Goal: Task Accomplishment & Management: Manage account settings

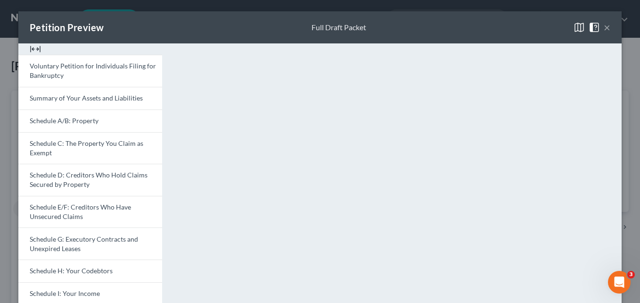
click at [604, 28] on button "×" at bounding box center [607, 27] width 7 height 11
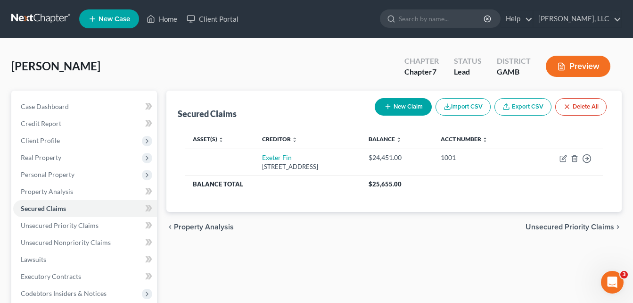
click at [186, 73] on div "[PERSON_NAME] Upgraded Chapter Chapter 7 Status Lead District [GEOGRAPHIC_DATA]…" at bounding box center [316, 69] width 610 height 41
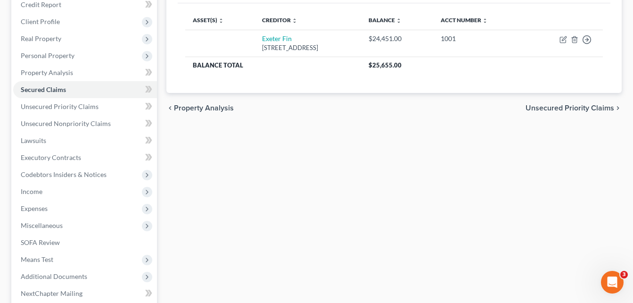
scroll to position [215, 0]
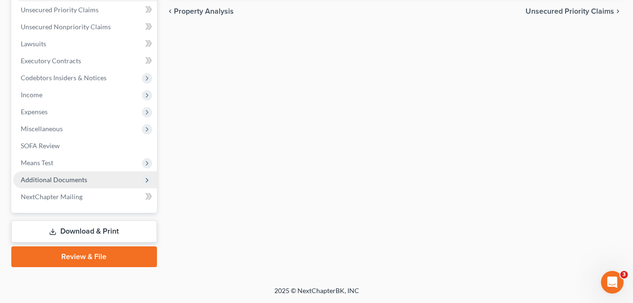
click at [67, 176] on span "Additional Documents" at bounding box center [54, 179] width 66 height 8
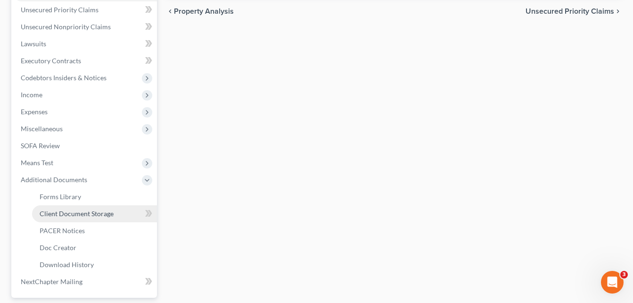
click at [62, 212] on span "Client Document Storage" at bounding box center [77, 213] width 74 height 8
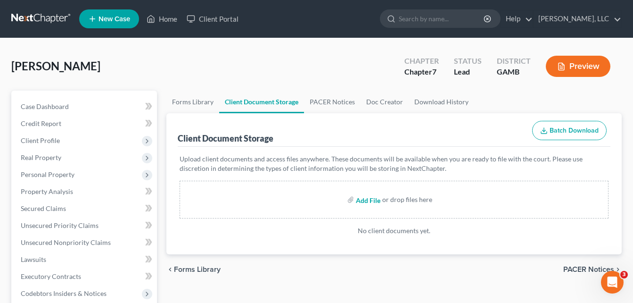
click at [362, 202] on input "file" at bounding box center [367, 199] width 23 height 17
type input "C:\fakepath\[PERSON_NAME], INTERVIEW.pdf"
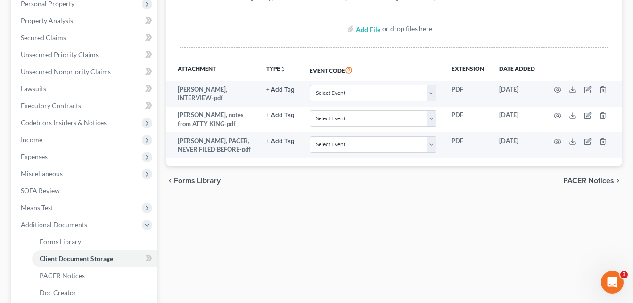
scroll to position [170, 0]
click at [370, 30] on input "file" at bounding box center [367, 29] width 23 height 17
click at [165, 35] on div "Forms Library Client Document Storage PACER Notices Doc Creator Download Histor…" at bounding box center [394, 159] width 465 height 477
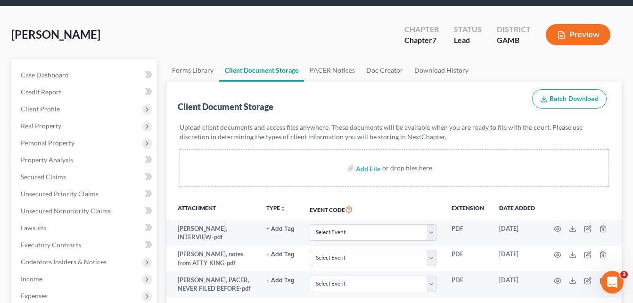
scroll to position [0, 0]
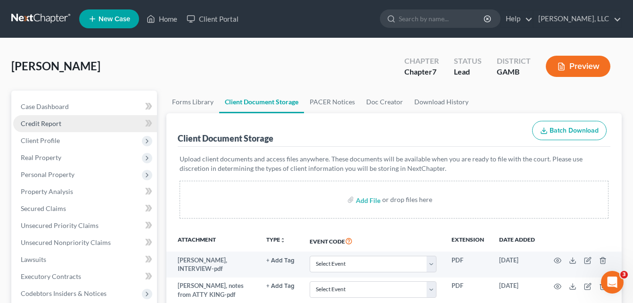
click at [46, 123] on span "Credit Report" at bounding box center [41, 123] width 41 height 8
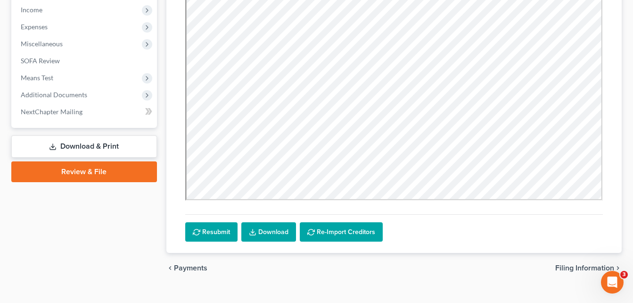
scroll to position [316, 0]
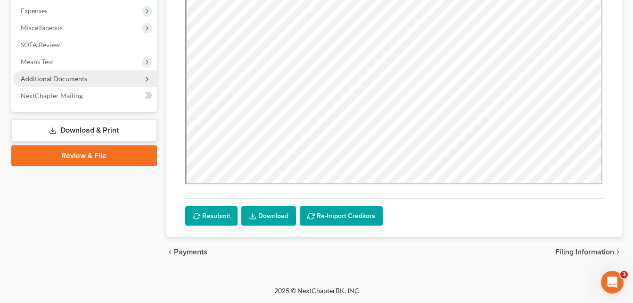
click at [105, 82] on span "Additional Documents" at bounding box center [85, 78] width 144 height 17
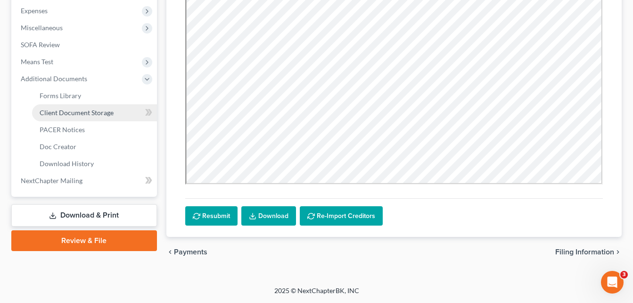
click at [96, 113] on span "Client Document Storage" at bounding box center [77, 112] width 74 height 8
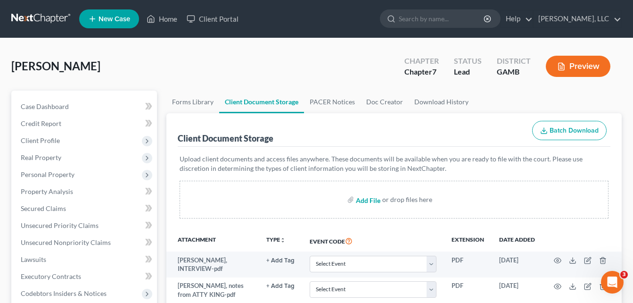
click at [367, 199] on input "file" at bounding box center [367, 199] width 23 height 17
type input "C:\fakepath\[PERSON_NAME], CREDIT REPORT.pdf"
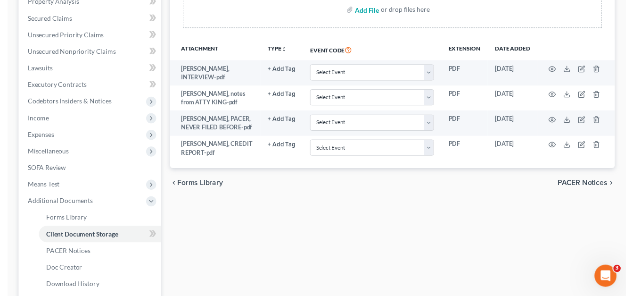
scroll to position [189, 0]
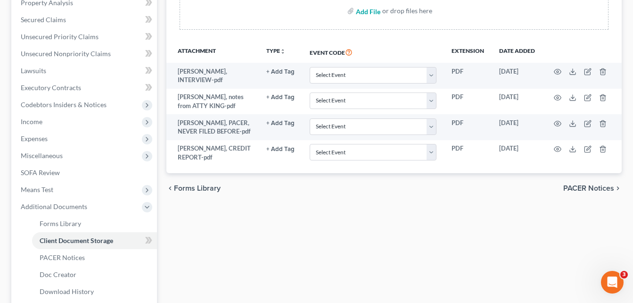
click at [364, 9] on input "file" at bounding box center [367, 10] width 23 height 17
type input "C:\fakepath\Kaylyn_Hudson__03_07_2025_(Regular)_-_Complete.pdf"
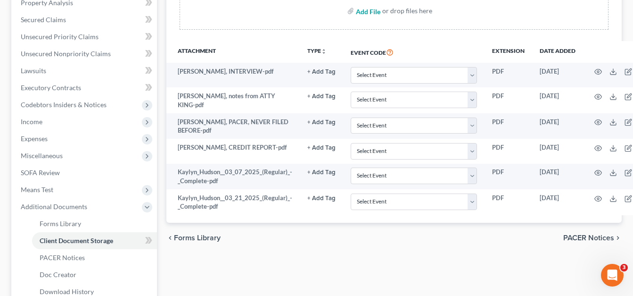
click at [368, 10] on input "file" at bounding box center [367, 10] width 23 height 17
type input "C:\fakepath\Kaylyn_Hudson__04_04_2025_(Regular)_-_Complete.pdf"
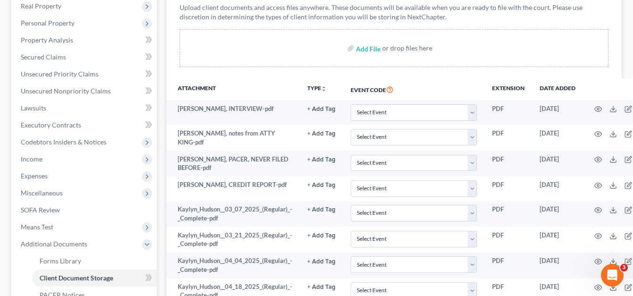
scroll to position [151, 0]
click at [370, 49] on input "file" at bounding box center [367, 48] width 23 height 17
type input "C:\fakepath\Kaylyn_Hudson__06_13_2025_(Regular)_-_Complete.pdf"
click at [365, 49] on input "file" at bounding box center [367, 48] width 23 height 17
click at [162, 15] on div "Forms Library Client Document Storage PACER Notices Doc Creator Download Histor…" at bounding box center [394, 231] width 465 height 582
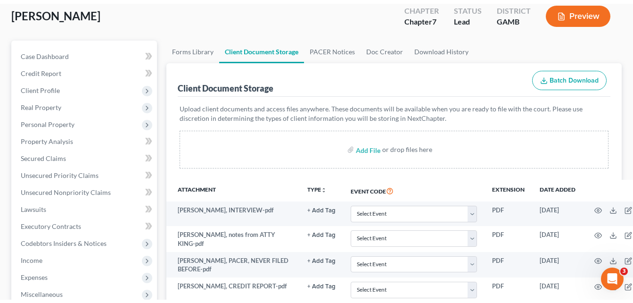
scroll to position [0, 0]
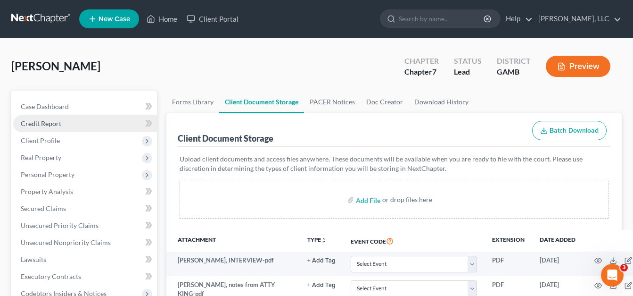
click at [50, 120] on span "Credit Report" at bounding box center [41, 123] width 41 height 8
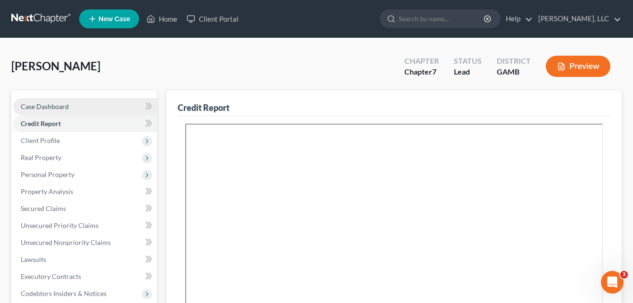
click at [42, 107] on span "Case Dashboard" at bounding box center [45, 106] width 48 height 8
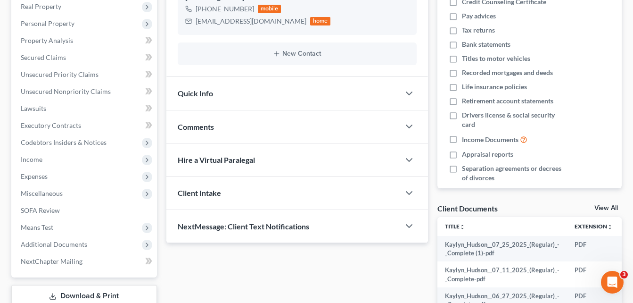
scroll to position [304, 0]
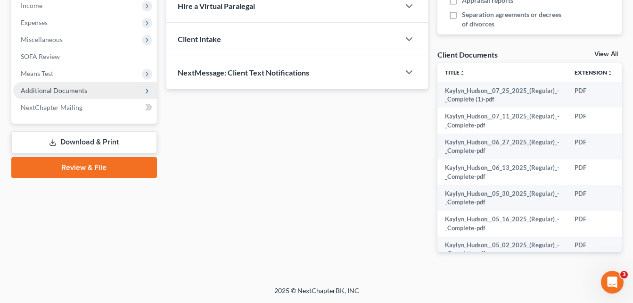
click at [65, 91] on span "Additional Documents" at bounding box center [54, 90] width 66 height 8
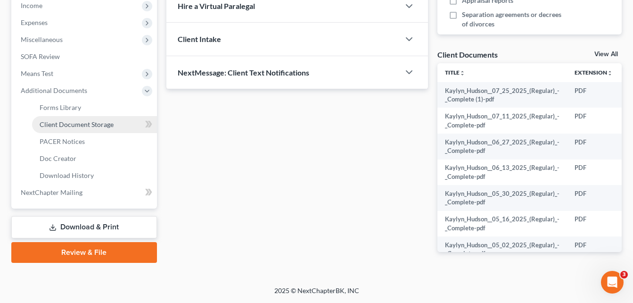
click at [74, 122] on span "Client Document Storage" at bounding box center [77, 124] width 74 height 8
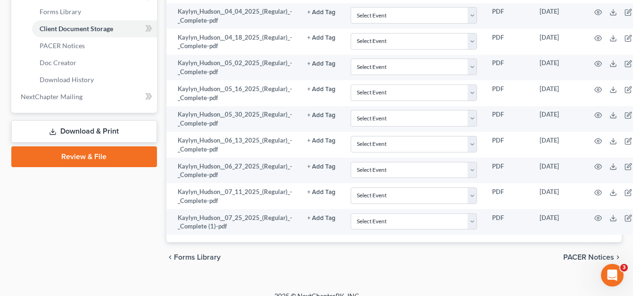
scroll to position [412, 0]
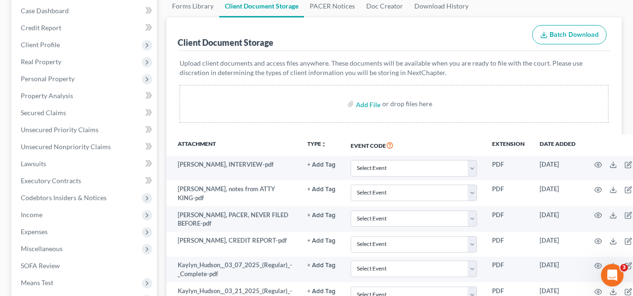
scroll to position [54, 0]
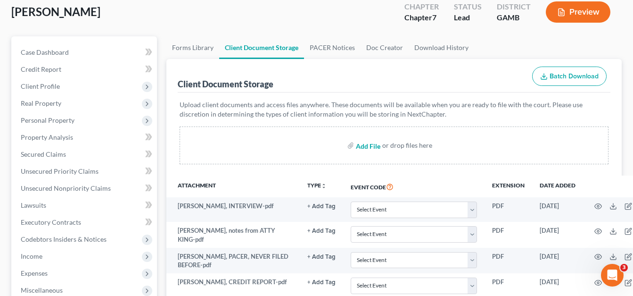
click at [371, 148] on input "file" at bounding box center [367, 145] width 23 height 17
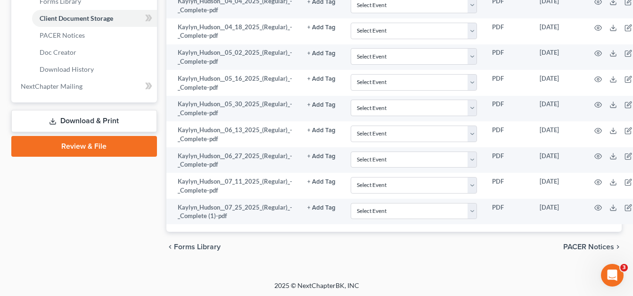
scroll to position [412, 0]
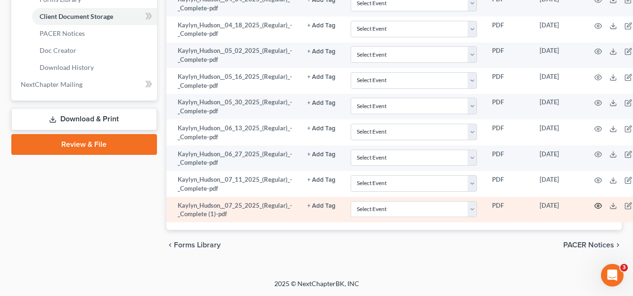
click at [595, 206] on icon "button" at bounding box center [598, 205] width 7 height 5
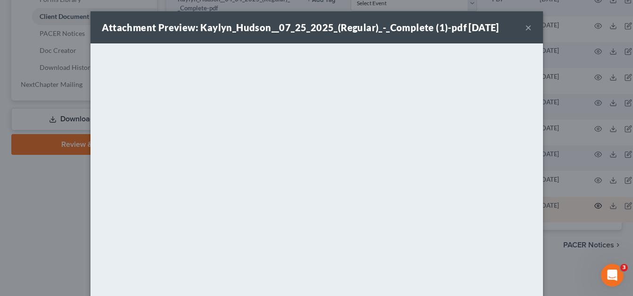
scroll to position [405, 0]
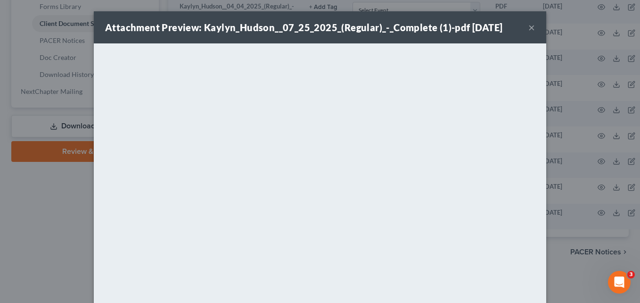
click at [528, 30] on button "×" at bounding box center [531, 27] width 7 height 11
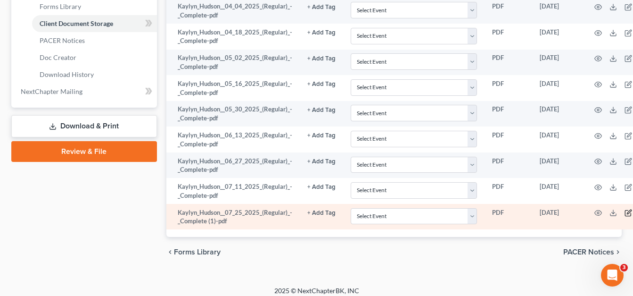
click at [625, 214] on icon "button" at bounding box center [629, 213] width 8 height 8
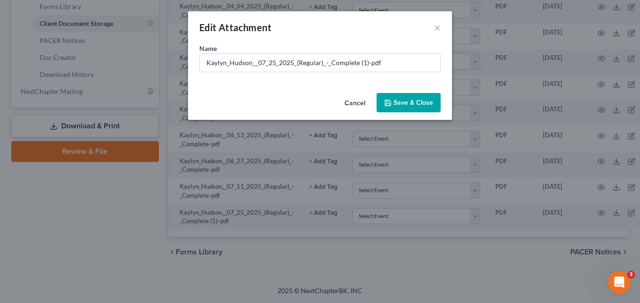
click at [424, 104] on span "Save & Close" at bounding box center [414, 103] width 40 height 8
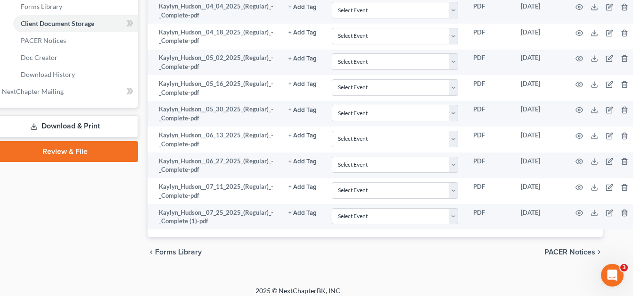
scroll to position [405, 27]
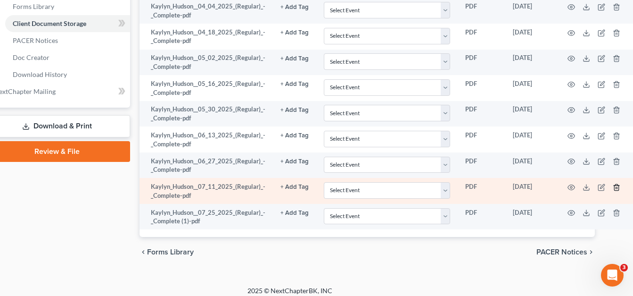
click at [615, 190] on icon "button" at bounding box center [617, 187] width 4 height 6
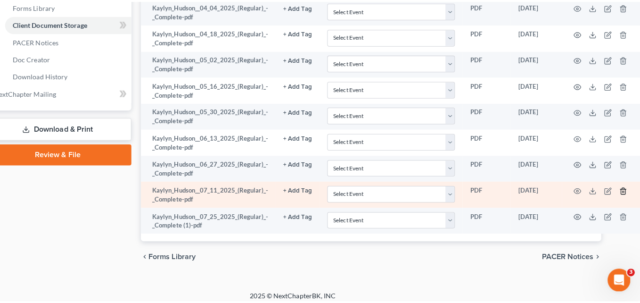
scroll to position [405, 22]
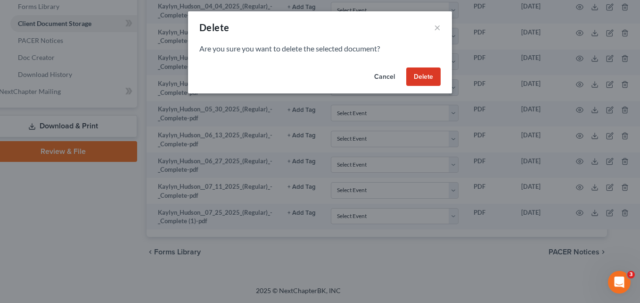
click at [425, 71] on button "Delete" at bounding box center [423, 76] width 34 height 19
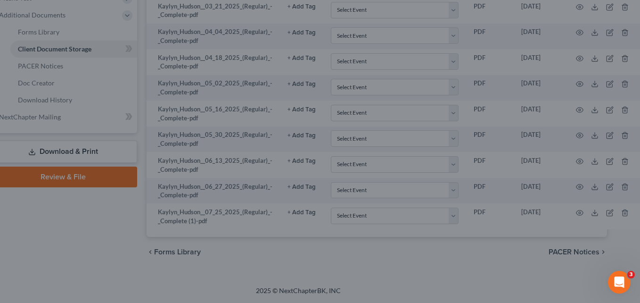
scroll to position [380, 22]
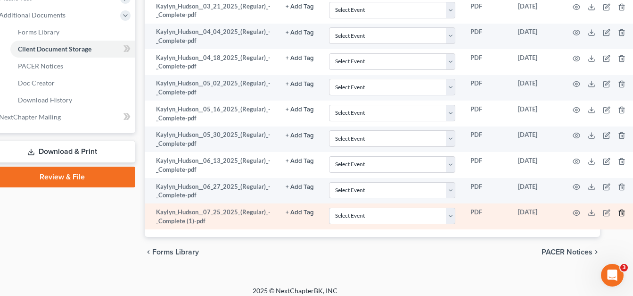
click at [620, 212] on icon "button" at bounding box center [622, 213] width 8 height 8
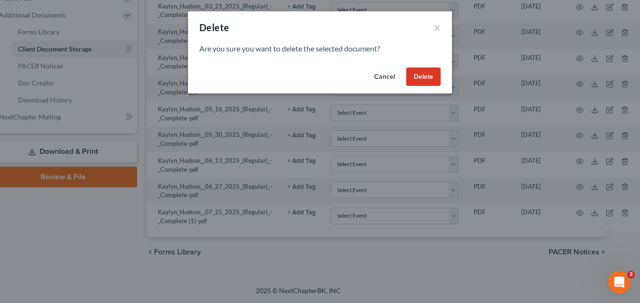
click at [431, 79] on button "Delete" at bounding box center [423, 76] width 34 height 19
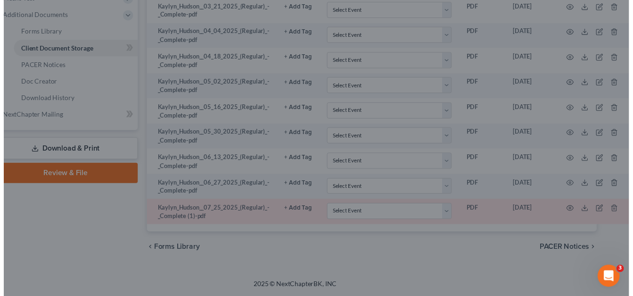
scroll to position [361, 22]
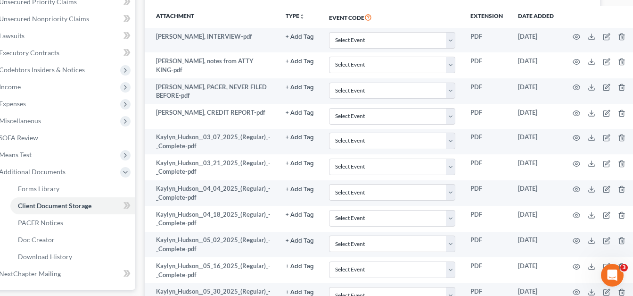
scroll to position [173, 22]
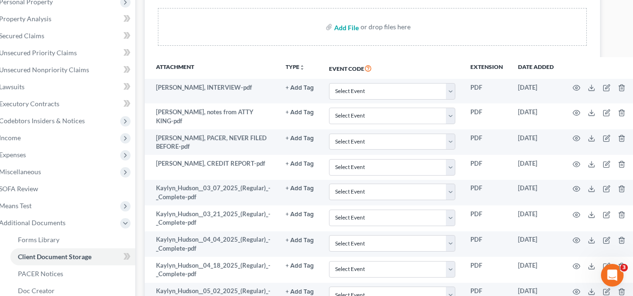
click at [345, 31] on input "file" at bounding box center [345, 26] width 23 height 17
type input "C:\fakepath\Kaylyn_Hudson__07_17_2025_(Regular)_-_Complete.pdf"
drag, startPoint x: 453, startPoint y: 31, endPoint x: 372, endPoint y: 42, distance: 81.9
click at [453, 31] on div "Add File or drop files here" at bounding box center [372, 27] width 429 height 38
click at [348, 29] on input "file" at bounding box center [345, 26] width 23 height 17
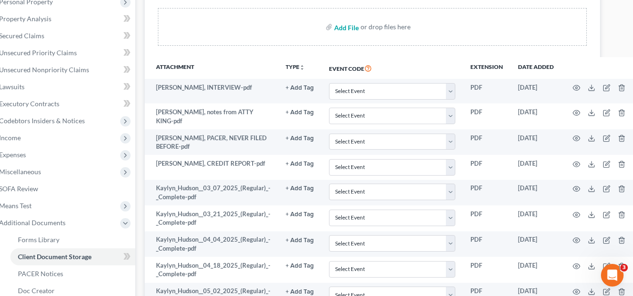
type input "C:\fakepath\Kaylyn_Hudson__08_08_2025_(Regular)_-_Complete.pdf"
click at [341, 30] on input "file" at bounding box center [345, 26] width 23 height 17
click at [342, 30] on input "file" at bounding box center [345, 26] width 23 height 17
type input "C:\fakepath\Kaylyn_Hudson__09_11_2025_(Regular)_-_Complete.pdf"
click at [139, 144] on div "Case Dashboard Payments Invoices Payments Payments Credit Report Client Profile" at bounding box center [62, 260] width 155 height 685
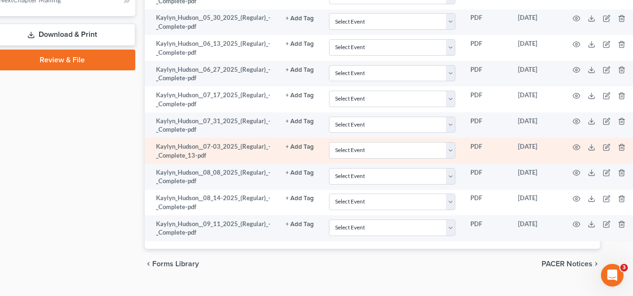
scroll to position [516, 22]
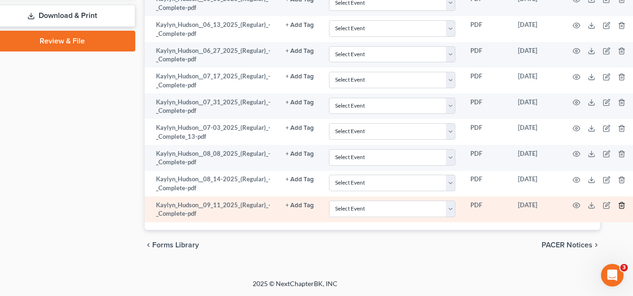
click at [621, 206] on icon "button" at bounding box center [622, 205] width 8 height 8
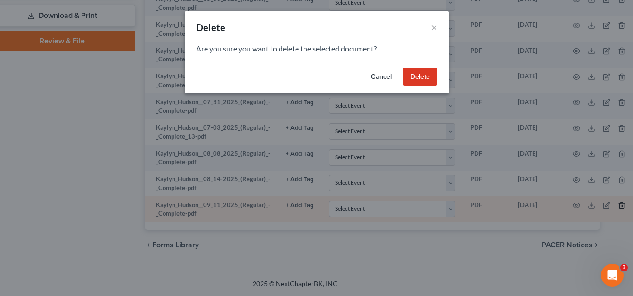
scroll to position [509, 22]
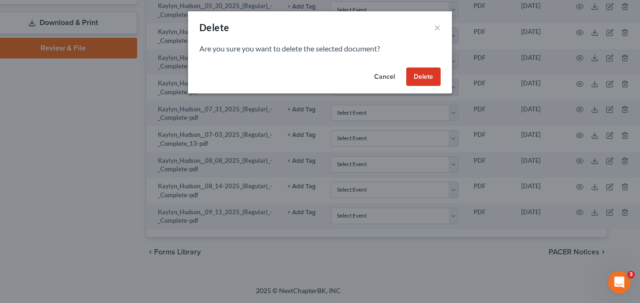
click at [423, 82] on button "Delete" at bounding box center [423, 76] width 34 height 19
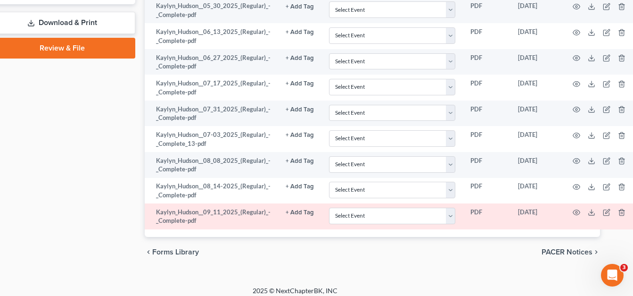
scroll to position [490, 22]
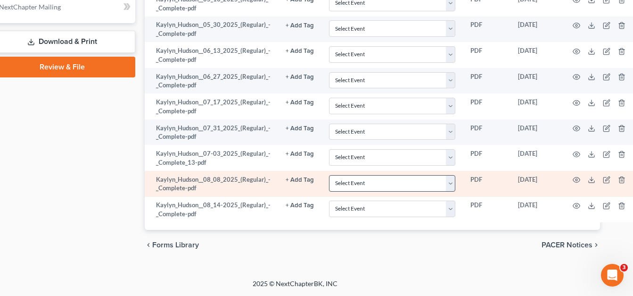
drag, startPoint x: 120, startPoint y: 209, endPoint x: 377, endPoint y: 183, distance: 257.7
click at [575, 182] on icon "button" at bounding box center [576, 179] width 7 height 5
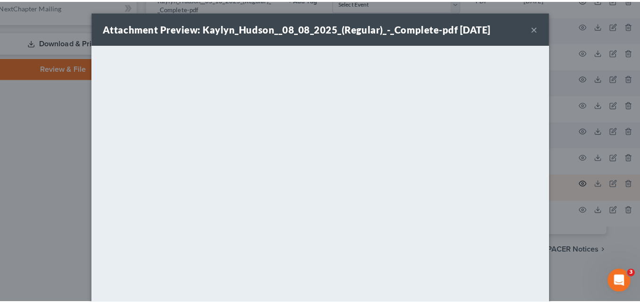
scroll to position [483, 22]
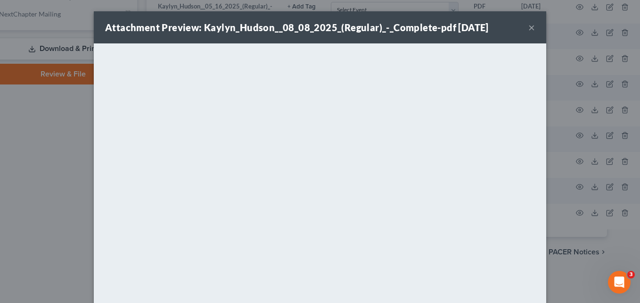
click at [528, 33] on button "×" at bounding box center [531, 27] width 7 height 11
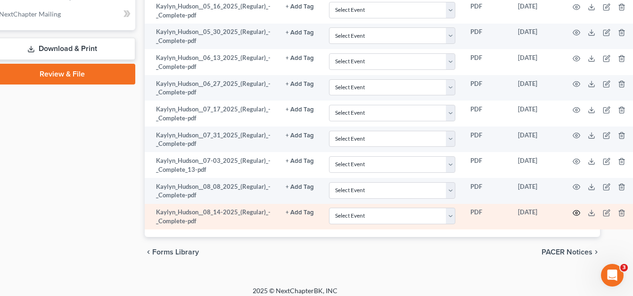
click at [573, 215] on icon "button" at bounding box center [576, 212] width 7 height 5
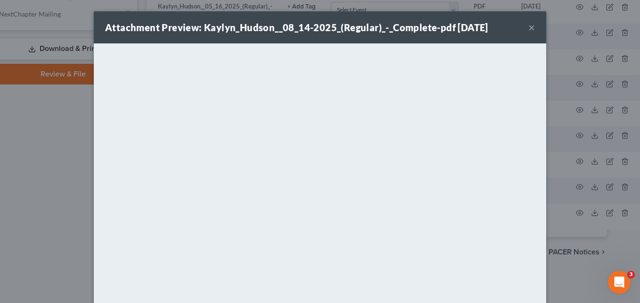
click at [529, 30] on button "×" at bounding box center [531, 27] width 7 height 11
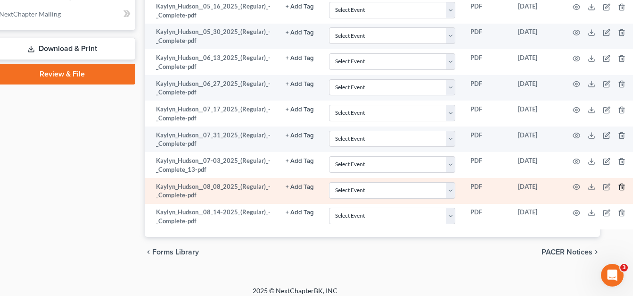
click at [618, 186] on icon "button" at bounding box center [622, 187] width 8 height 8
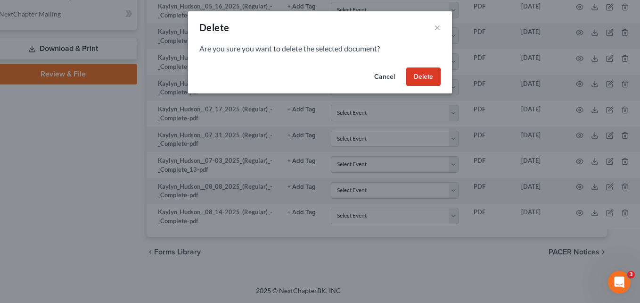
click at [427, 82] on button "Delete" at bounding box center [423, 76] width 34 height 19
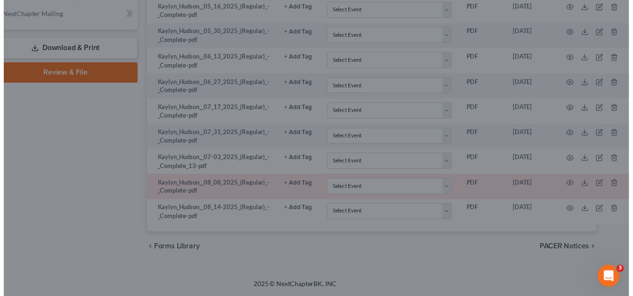
scroll to position [464, 22]
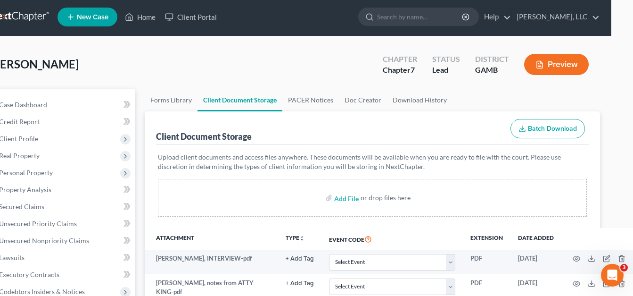
scroll to position [0, 22]
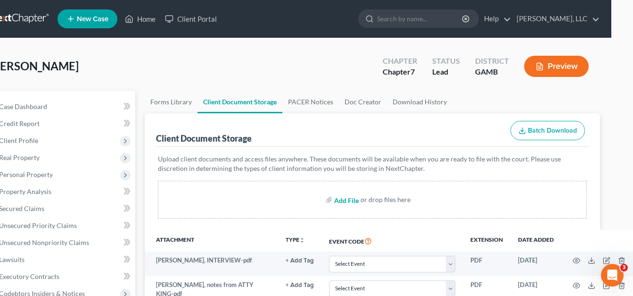
click at [347, 198] on input "file" at bounding box center [345, 199] width 23 height 17
type input "C:\fakepath\[DATE].pdf"
click at [341, 199] on input "file" at bounding box center [345, 199] width 23 height 17
type input "C:\fakepath\Kaylyn_Hudson__09_11_2025_(Regular)_-_Complete.pdf"
click at [301, 222] on div "Upload client documents and access files anywhere. These documents will be avai…" at bounding box center [372, 188] width 433 height 83
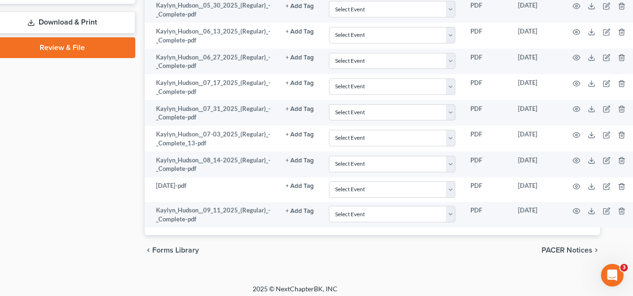
scroll to position [514, 22]
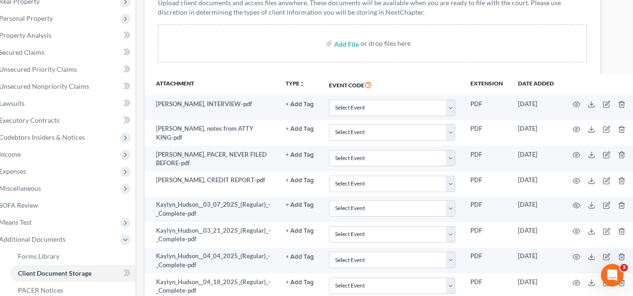
scroll to position [81, 22]
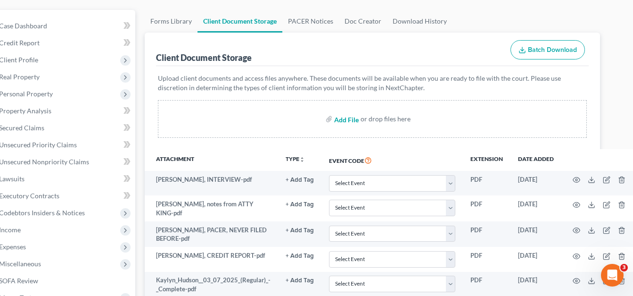
click at [345, 122] on input "file" at bounding box center [345, 118] width 23 height 17
type input "C:\fakepath\W-2_Form_2023_Hudson_2025_09_11_10_01_37_-0700_W-2_ESS.pdf"
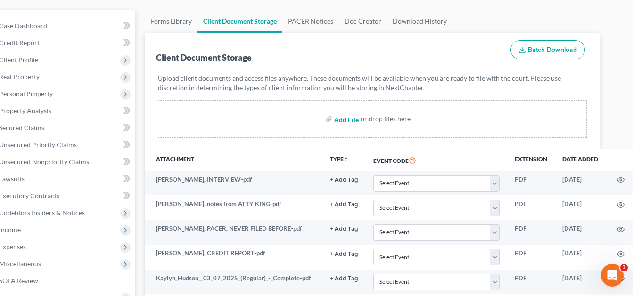
click at [343, 120] on input "file" at bounding box center [345, 118] width 23 height 17
type input "C:\fakepath\2024_TaxReturn.pdf"
drag, startPoint x: 588, startPoint y: 0, endPoint x: 147, endPoint y: 13, distance: 441.4
click at [147, 13] on link "Forms Library" at bounding box center [171, 21] width 53 height 23
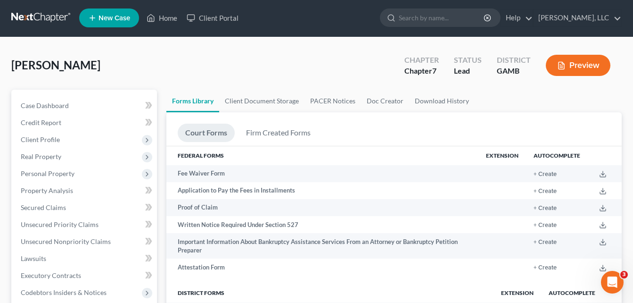
scroll to position [19, 0]
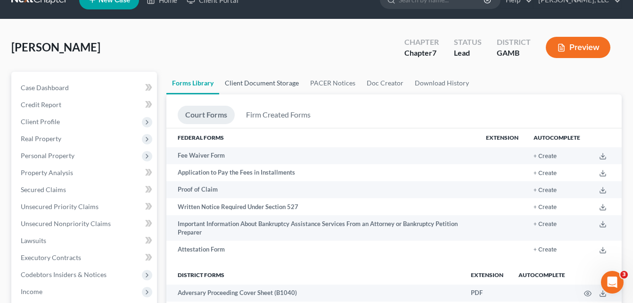
click at [246, 82] on link "Client Document Storage" at bounding box center [261, 83] width 85 height 23
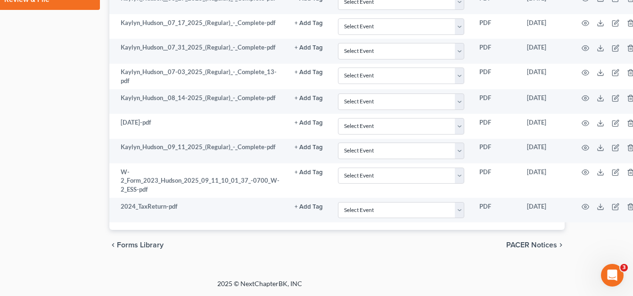
scroll to position [557, 69]
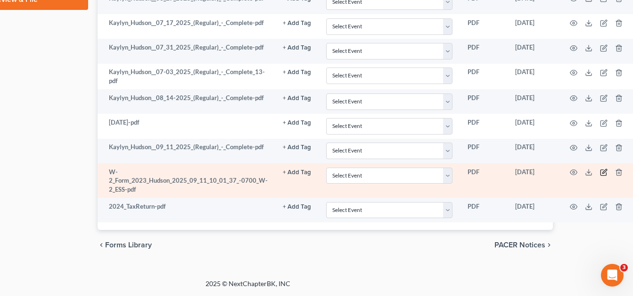
click at [600, 172] on icon "button" at bounding box center [604, 172] width 8 height 8
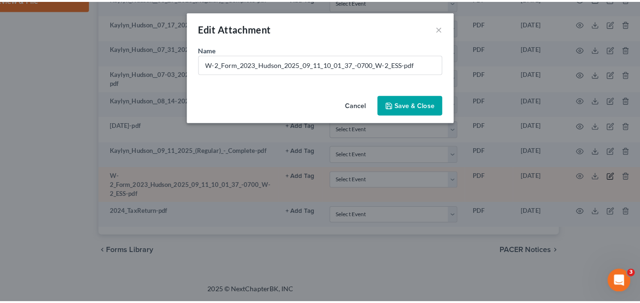
scroll to position [550, 64]
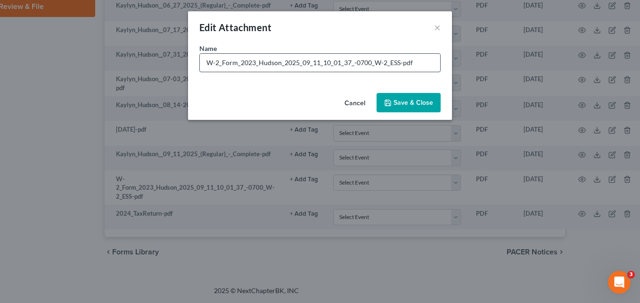
click at [415, 64] on input "W-2_Form_2023_Hudson_2025_09_11_10_01_37_-0700_W-2_ESS-pdf" at bounding box center [320, 63] width 240 height 18
type input "W-2_Form_2023_Hudson_"
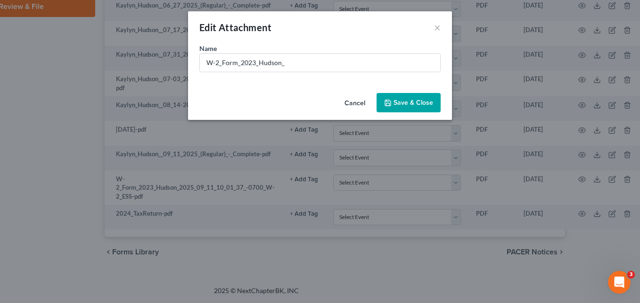
click at [409, 104] on span "Save & Close" at bounding box center [414, 103] width 40 height 8
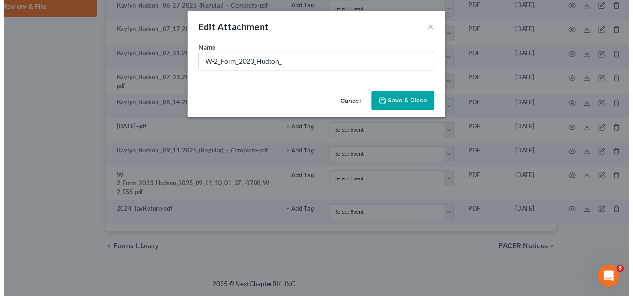
scroll to position [550, 22]
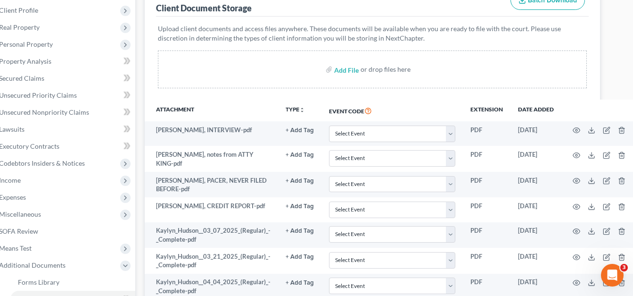
scroll to position [0, 22]
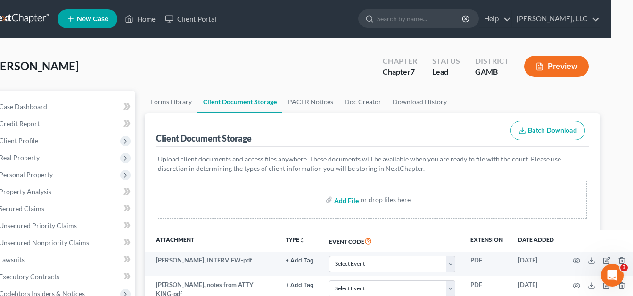
click at [346, 203] on input "file" at bounding box center [345, 199] width 23 height 17
type input "C:\fakepath\[PERSON_NAME], id.pdf"
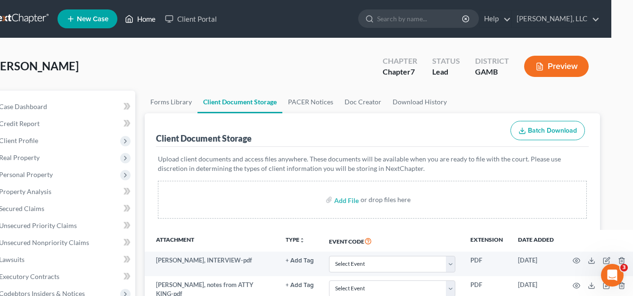
drag, startPoint x: 144, startPoint y: 17, endPoint x: 184, endPoint y: 2, distance: 43.1
click at [144, 17] on link "Home" at bounding box center [140, 18] width 40 height 17
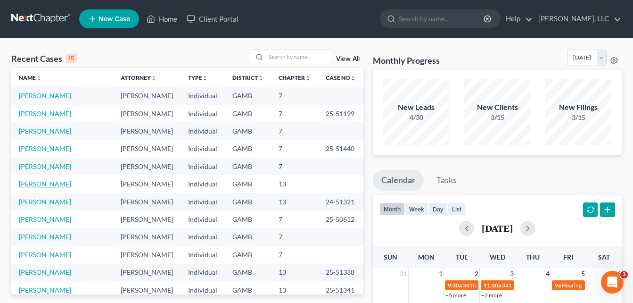
drag, startPoint x: 40, startPoint y: 183, endPoint x: 24, endPoint y: 182, distance: 16.1
click at [24, 182] on link "[PERSON_NAME]" at bounding box center [45, 184] width 52 height 8
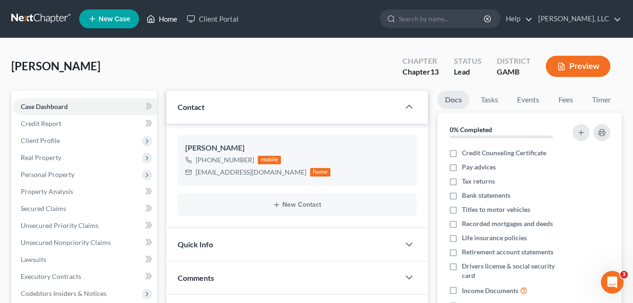
click at [167, 24] on link "Home" at bounding box center [162, 18] width 40 height 17
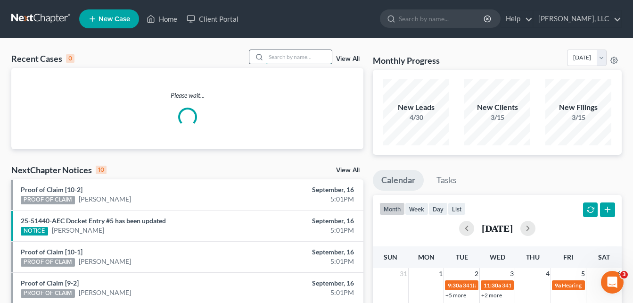
click at [282, 58] on input "search" at bounding box center [299, 57] width 66 height 14
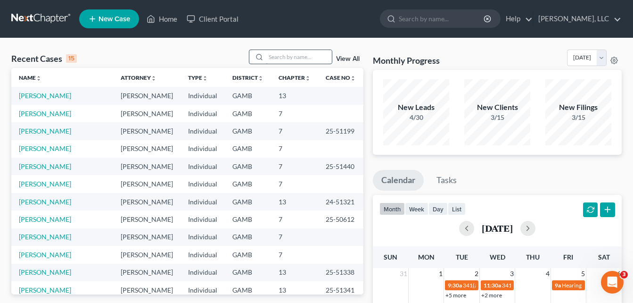
click at [282, 58] on input "search" at bounding box center [299, 57] width 66 height 14
type input "[PERSON_NAME]"
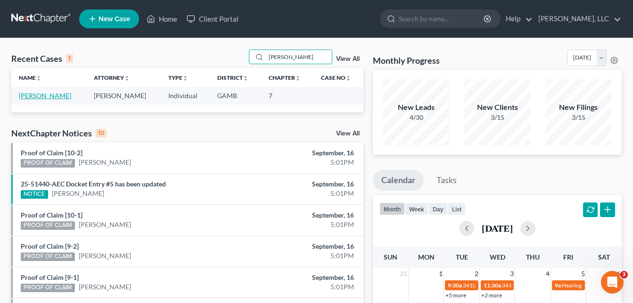
click at [33, 94] on link "[PERSON_NAME]" at bounding box center [45, 95] width 52 height 8
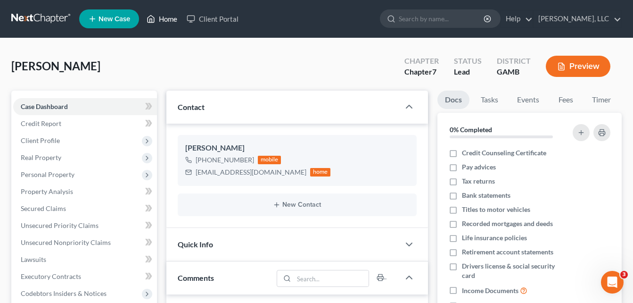
click at [171, 18] on link "Home" at bounding box center [162, 18] width 40 height 17
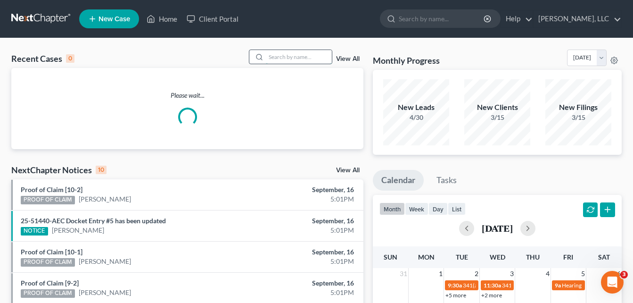
click at [277, 56] on input "search" at bounding box center [299, 57] width 66 height 14
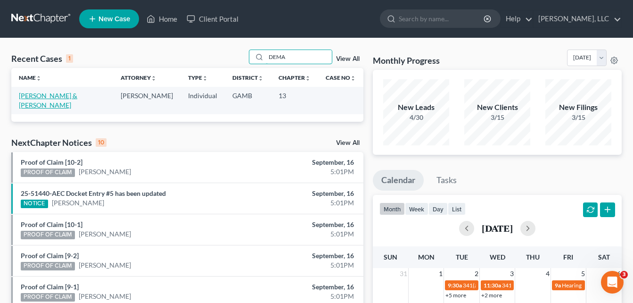
type input "DEMA"
click at [36, 93] on link "[PERSON_NAME] & [PERSON_NAME]" at bounding box center [48, 99] width 58 height 17
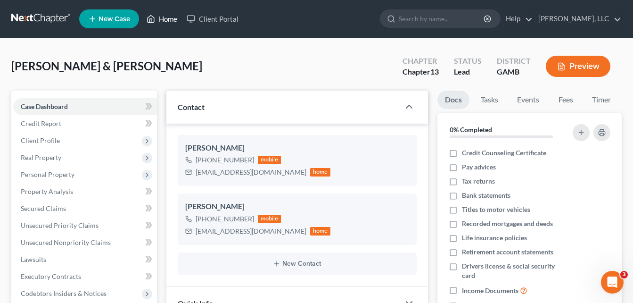
scroll to position [51, 0]
click at [167, 17] on link "Home" at bounding box center [162, 18] width 40 height 17
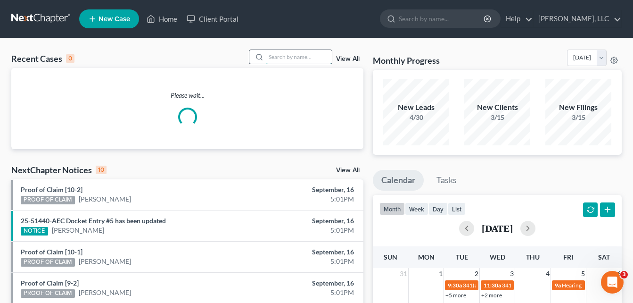
click at [271, 57] on input "search" at bounding box center [299, 57] width 66 height 14
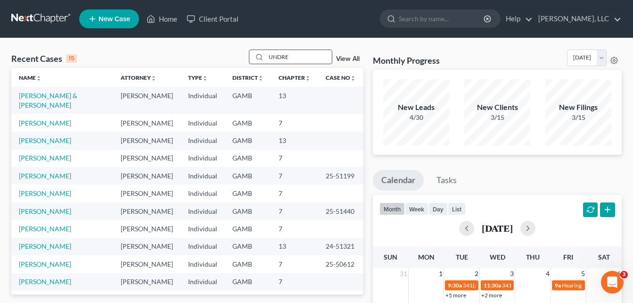
type input "UNDRE"
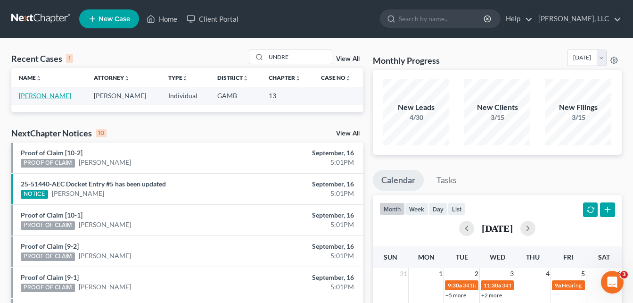
click at [46, 95] on link "[PERSON_NAME]" at bounding box center [45, 95] width 52 height 8
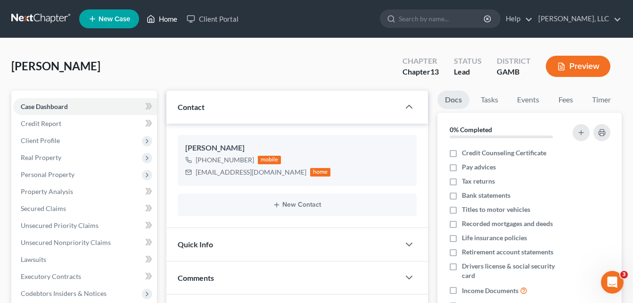
click at [168, 18] on link "Home" at bounding box center [162, 18] width 40 height 17
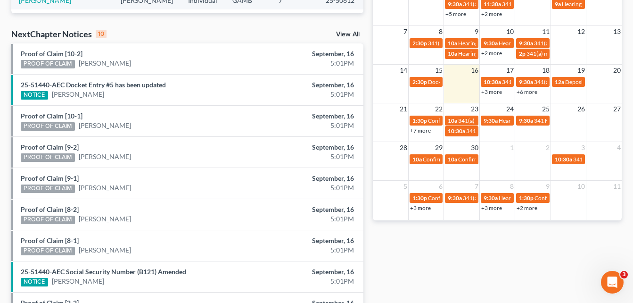
scroll to position [283, 0]
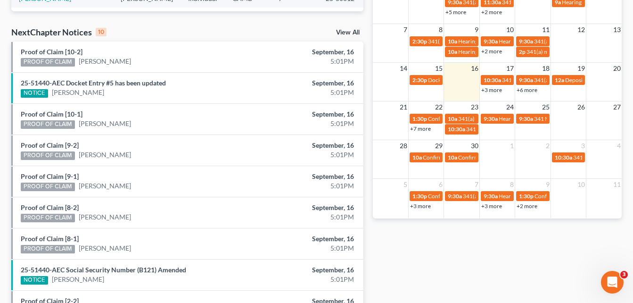
click at [493, 89] on link "+3 more" at bounding box center [491, 89] width 21 height 7
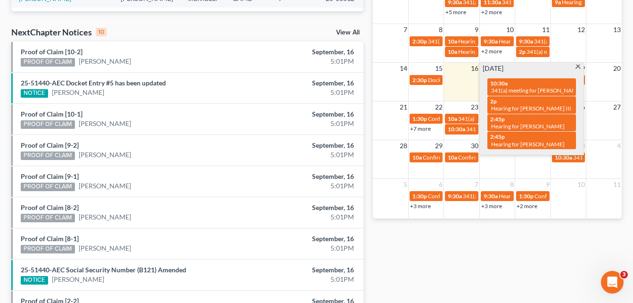
drag, startPoint x: 577, startPoint y: 66, endPoint x: 370, endPoint y: 78, distance: 207.7
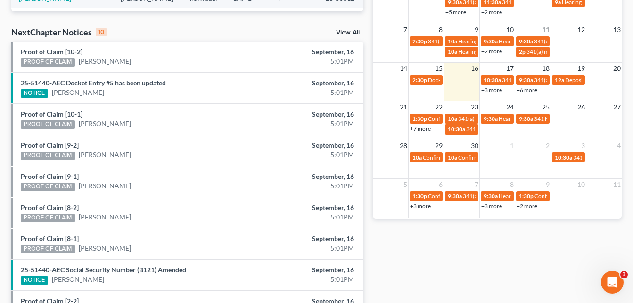
drag, startPoint x: 370, startPoint y: 78, endPoint x: 369, endPoint y: 46, distance: 32.6
click at [369, 46] on div "Monthly Progress Bankruptcy Bankruptcy [DATE] [DATE] [DATE] [DATE] [DATE] [DATE…" at bounding box center [497, 67] width 258 height 601
click at [7, 60] on div "Recent Cases 15 View All Name unfold_more expand_more expand_less Attorney unfo…" at bounding box center [188, 67] width 362 height 601
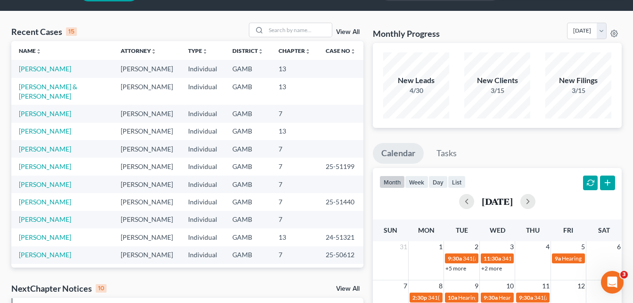
scroll to position [0, 0]
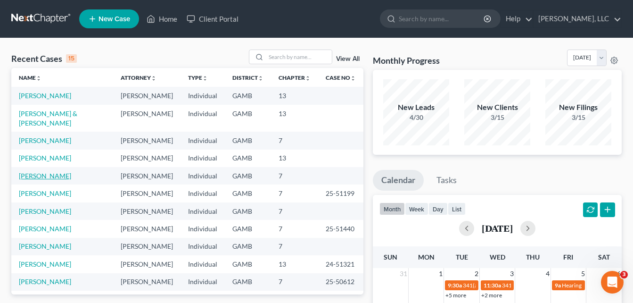
click at [28, 176] on link "[PERSON_NAME]" at bounding box center [45, 176] width 52 height 8
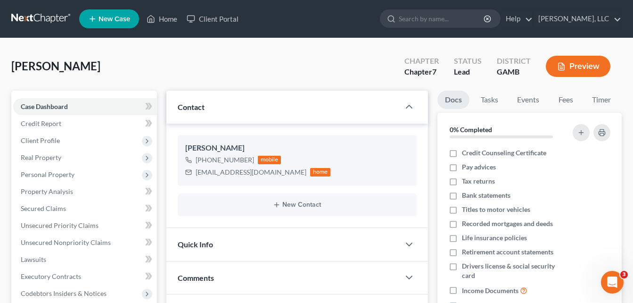
click at [163, 79] on div "[PERSON_NAME] Upgraded Chapter Chapter 7 Status Lead District [GEOGRAPHIC_DATA]…" at bounding box center [316, 69] width 610 height 41
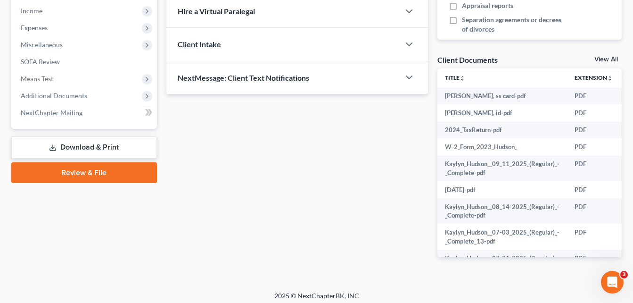
scroll to position [304, 0]
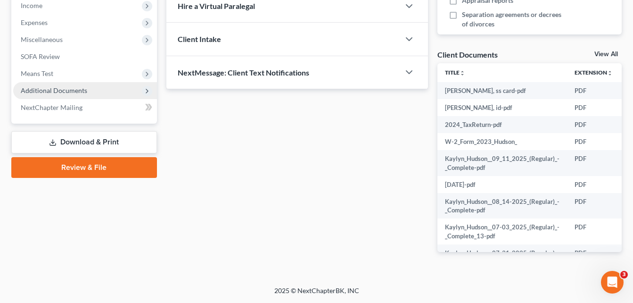
click at [80, 85] on span "Additional Documents" at bounding box center [85, 90] width 144 height 17
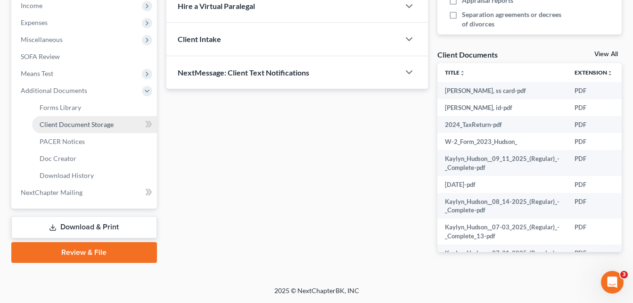
click at [98, 119] on link "Client Document Storage" at bounding box center [94, 124] width 125 height 17
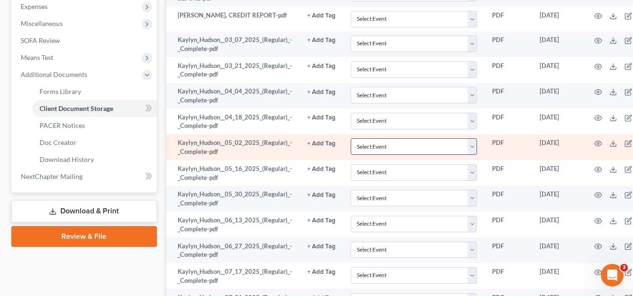
scroll to position [302, 0]
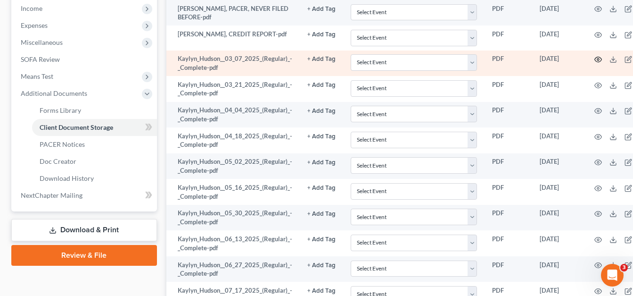
click at [597, 60] on icon "button" at bounding box center [598, 60] width 8 height 8
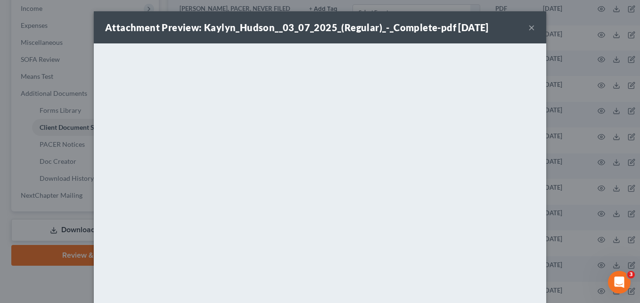
click at [528, 29] on button "×" at bounding box center [531, 27] width 7 height 11
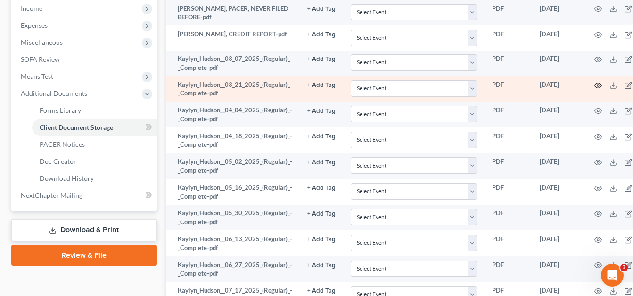
click at [597, 86] on circle "button" at bounding box center [598, 85] width 2 height 2
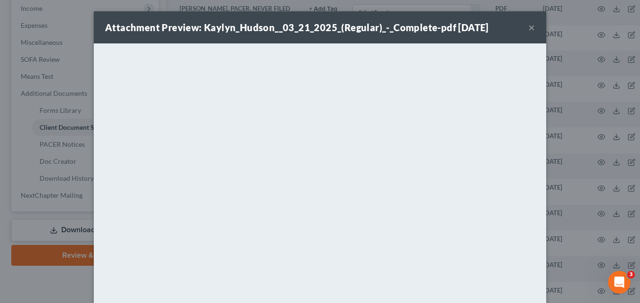
click at [528, 30] on button "×" at bounding box center [531, 27] width 7 height 11
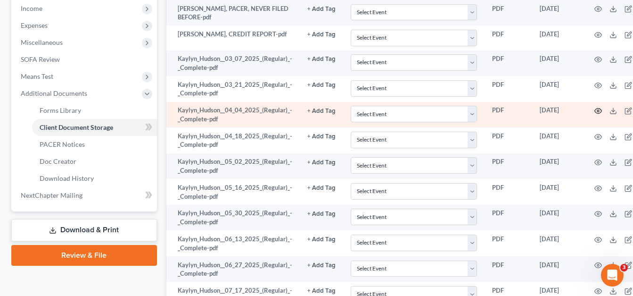
click at [596, 113] on icon "button" at bounding box center [598, 111] width 8 height 8
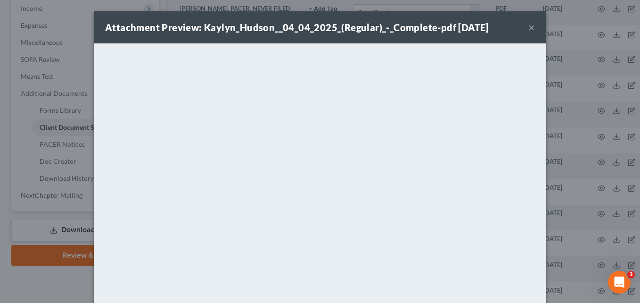
click at [530, 27] on button "×" at bounding box center [531, 27] width 7 height 11
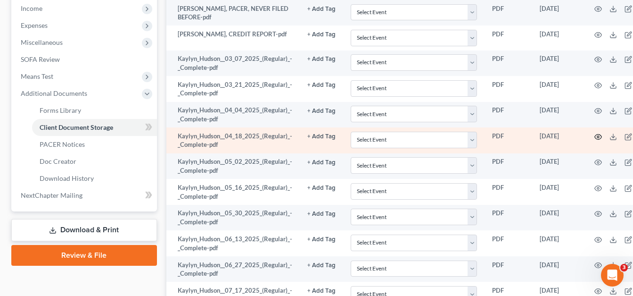
click at [598, 135] on icon "button" at bounding box center [598, 136] width 7 height 5
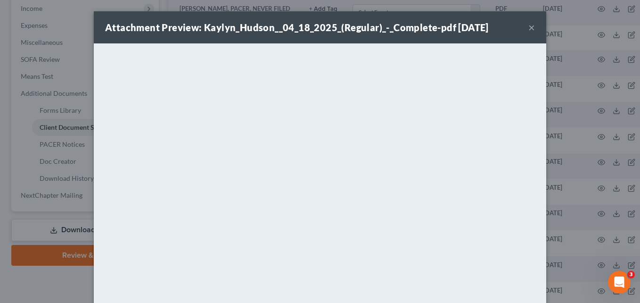
click at [528, 26] on button "×" at bounding box center [531, 27] width 7 height 11
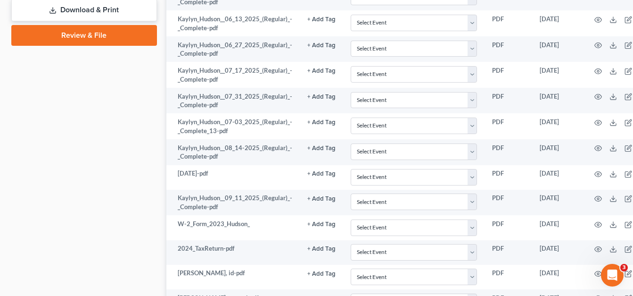
scroll to position [613, 0]
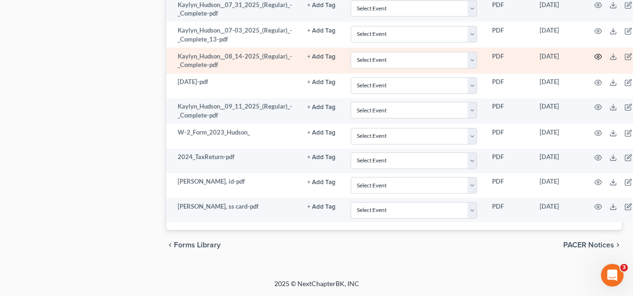
click at [594, 54] on icon "button" at bounding box center [598, 57] width 8 height 8
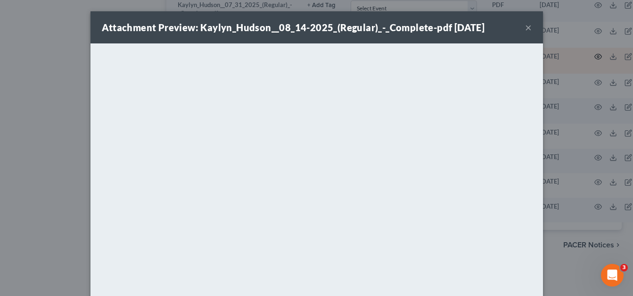
scroll to position [606, 0]
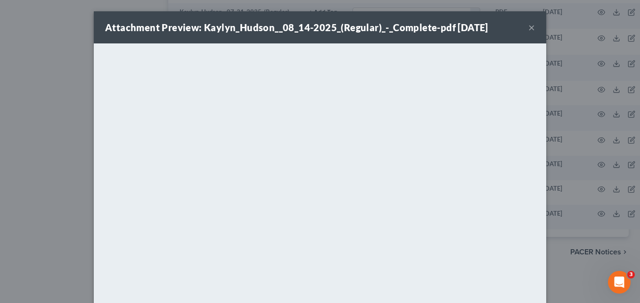
click at [528, 29] on button "×" at bounding box center [531, 27] width 7 height 11
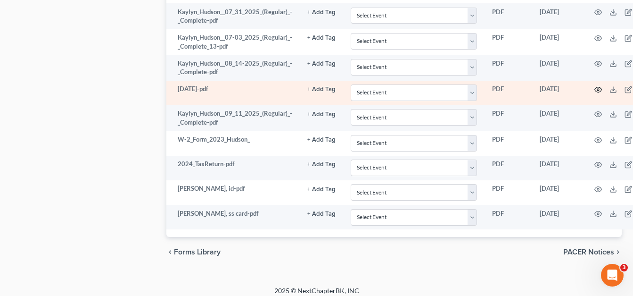
click at [596, 91] on icon "button" at bounding box center [598, 90] width 8 height 8
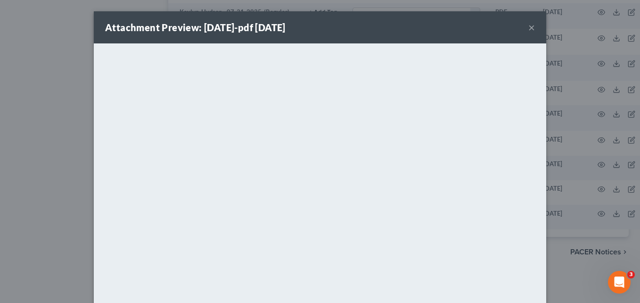
click at [529, 26] on button "×" at bounding box center [531, 27] width 7 height 11
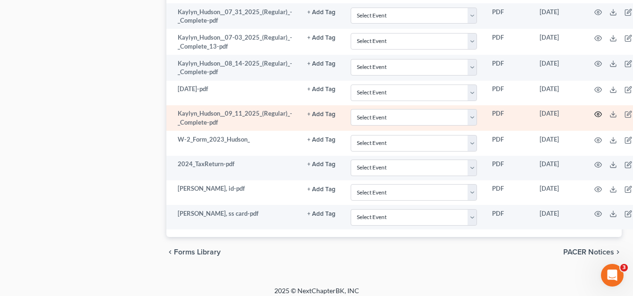
click at [595, 111] on icon "button" at bounding box center [598, 114] width 8 height 8
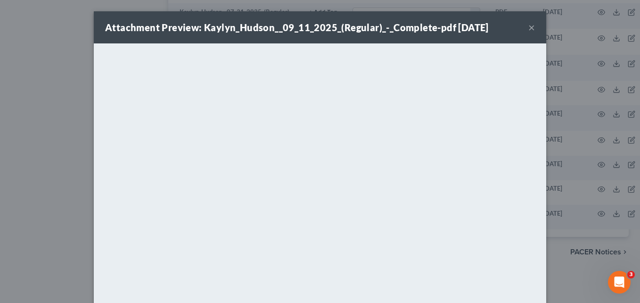
click at [530, 27] on button "×" at bounding box center [531, 27] width 7 height 11
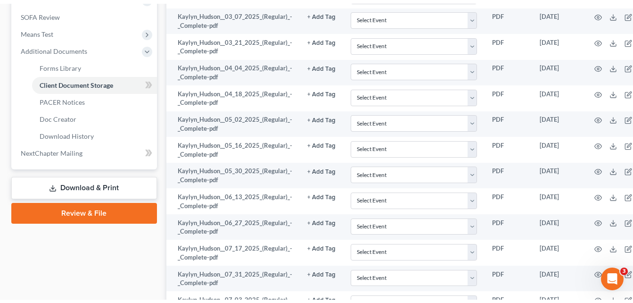
scroll to position [0, 0]
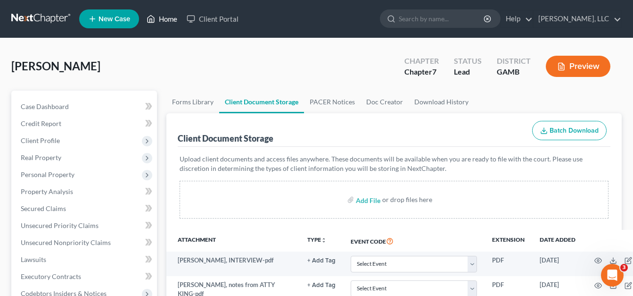
click at [175, 20] on link "Home" at bounding box center [162, 18] width 40 height 17
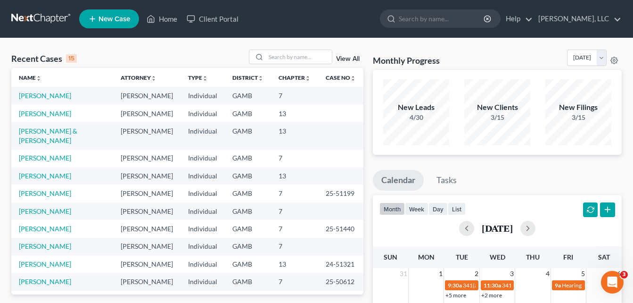
click at [363, 289] on div "Name unfold_more expand_more expand_less Attorney unfold_more expand_more expan…" at bounding box center [187, 181] width 352 height 226
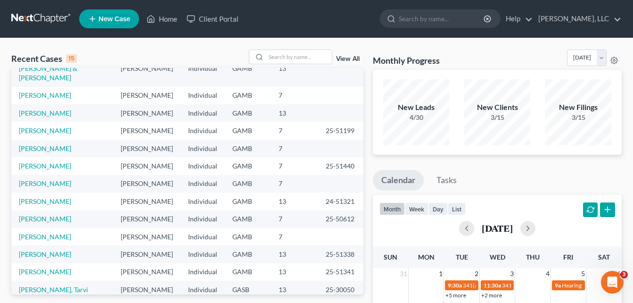
scroll to position [74, 0]
